Goal: Entertainment & Leisure: Consume media (video, audio)

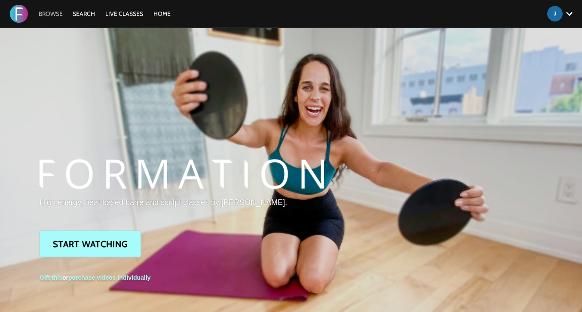
click at [48, 13] on link "Browse" at bounding box center [50, 14] width 33 height 8
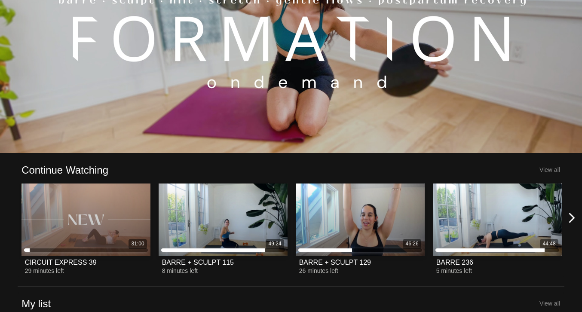
scroll to position [109, 0]
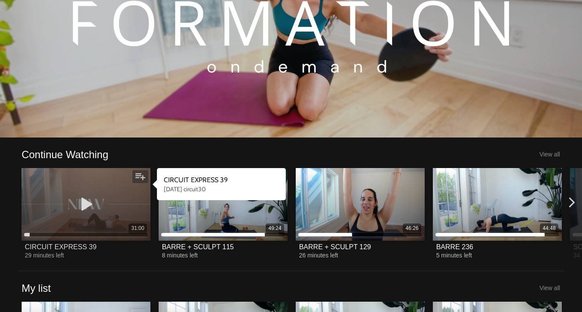
click at [84, 205] on icon at bounding box center [86, 204] width 26 height 15
